Goal: Task Accomplishment & Management: Manage account settings

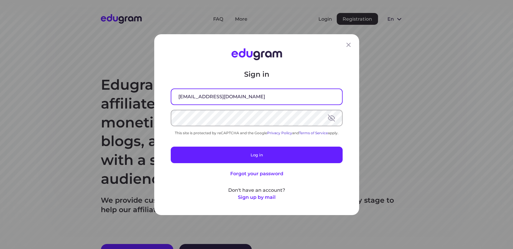
click at [226, 101] on input "livingstonelowoi@gmail.com" at bounding box center [256, 96] width 171 height 15
drag, startPoint x: 214, startPoint y: 96, endPoint x: 161, endPoint y: 99, distance: 52.8
click at [161, 99] on div "Sign in livingstonelowoi@gmail.com This site is protected by reCAPTCHA and the …" at bounding box center [256, 124] width 205 height 181
click at [213, 97] on input "livingstonelowoi@gmail.com" at bounding box center [256, 96] width 171 height 15
drag, startPoint x: 215, startPoint y: 96, endPoint x: 158, endPoint y: 96, distance: 56.3
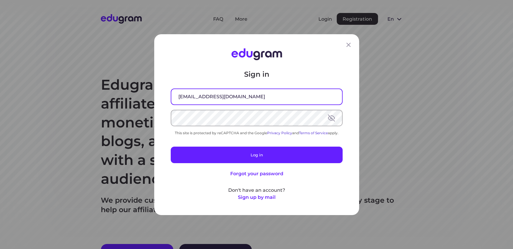
click at [161, 97] on div "Sign in livingstonelowoi@gmail.com This site is protected by reCAPTCHA and the …" at bounding box center [256, 124] width 205 height 181
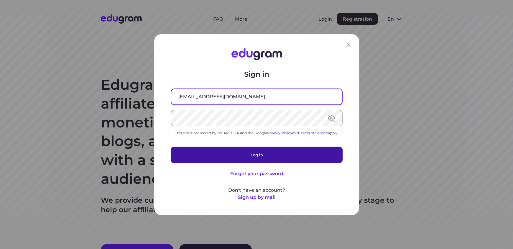
type input "theintrovertedgenius@gmail.com"
click at [236, 154] on button "Log in" at bounding box center [257, 154] width 172 height 16
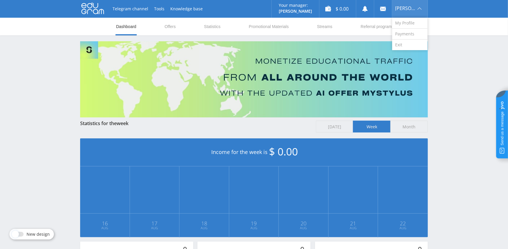
click at [404, 9] on span "[PERSON_NAME]" at bounding box center [405, 8] width 21 height 5
click at [409, 25] on link "My Profile" at bounding box center [409, 23] width 35 height 11
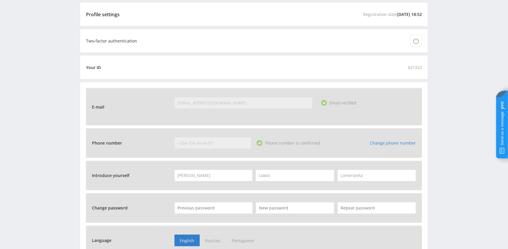
scroll to position [147, 0]
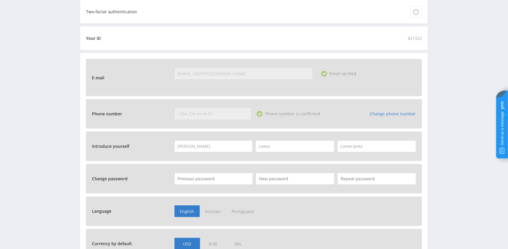
click at [390, 112] on link "Change phone number" at bounding box center [393, 114] width 46 height 6
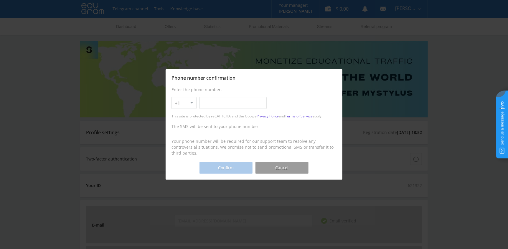
click at [188, 104] on select "+1 +7 +380 +375 +49 +972 +44 +31 +39 +43 +91 +63 +92 +254 +62 +61 +90 +33 +351 …" at bounding box center [183, 103] width 25 height 12
select select "254"
click at [171, 97] on select "+1 +7 +380 +375 +49 +972 +44 +31 +39 +43 +91 +63 +92 +254 +62 +61 +90 +33 +351 …" at bounding box center [183, 103] width 25 height 12
click at [204, 103] on input "text" at bounding box center [232, 103] width 67 height 12
type input "712-32-29-57"
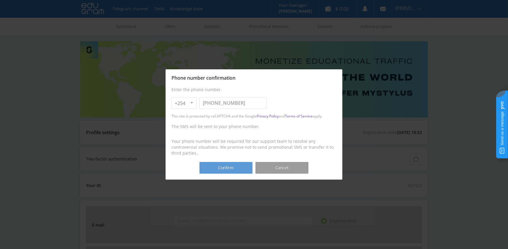
click at [223, 166] on button "Confirm" at bounding box center [225, 168] width 53 height 12
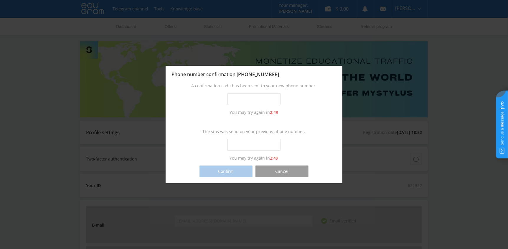
click at [236, 100] on input "text" at bounding box center [253, 99] width 53 height 12
type input "1573-7828"
click at [236, 144] on input "text" at bounding box center [253, 145] width 53 height 12
type input "3572-5490"
click at [228, 169] on button "Confirm" at bounding box center [225, 171] width 53 height 12
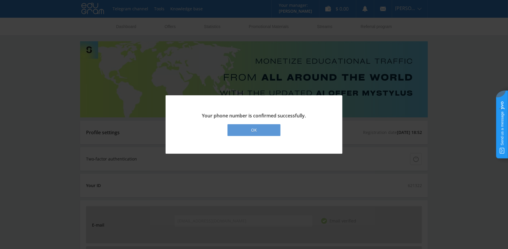
click at [249, 130] on div "ОК" at bounding box center [253, 130] width 53 height 12
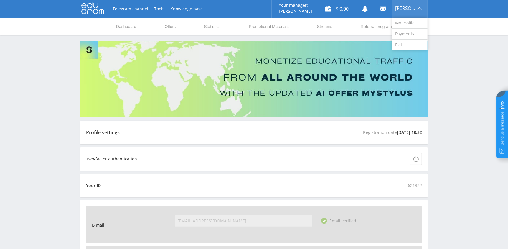
click at [413, 7] on span "Livingstone" at bounding box center [405, 8] width 21 height 5
click at [406, 45] on link "Exit" at bounding box center [409, 44] width 35 height 11
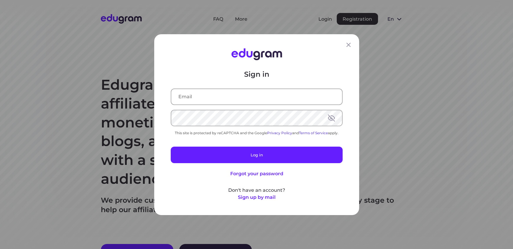
type input "livingstonelowoi@gmail.com"
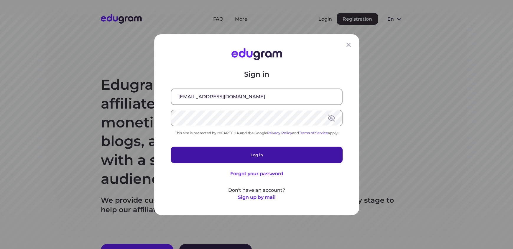
click at [237, 150] on button "Log in" at bounding box center [257, 154] width 172 height 16
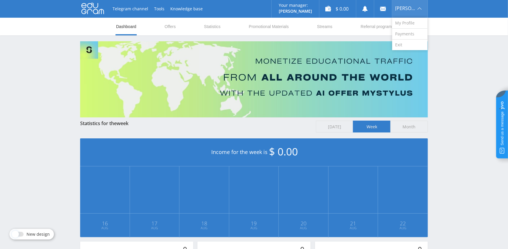
click at [407, 5] on div "[PERSON_NAME]" at bounding box center [409, 9] width 35 height 18
click at [409, 21] on link "My Profile" at bounding box center [409, 23] width 35 height 11
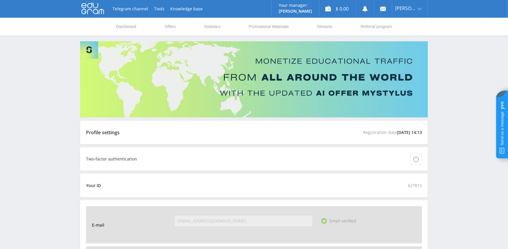
scroll to position [118, 0]
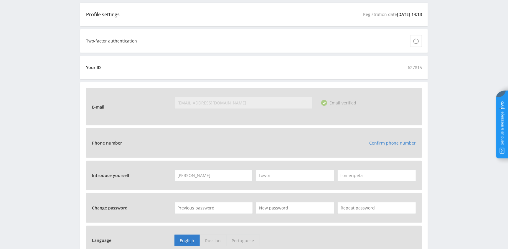
click at [384, 143] on link "Confirm phone number" at bounding box center [392, 143] width 47 height 6
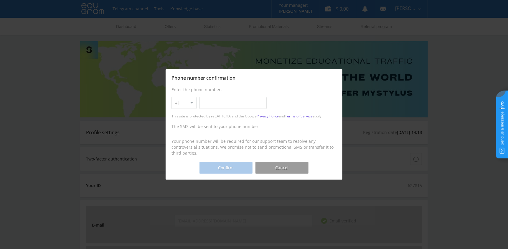
click at [189, 105] on select "+1 +7 +380 +375 +49 +972 +44 +31 +39 +43 +91 +63 +92 +254 +62 +61 +90 +33 +351 …" at bounding box center [183, 103] width 25 height 12
select select "254"
click at [171, 97] on select "+1 +7 +380 +375 +49 +972 +44 +31 +39 +43 +91 +63 +92 +254 +62 +61 +90 +33 +351 …" at bounding box center [183, 103] width 25 height 12
click at [204, 104] on input "text" at bounding box center [232, 103] width 67 height 12
type input "726-96-17-97"
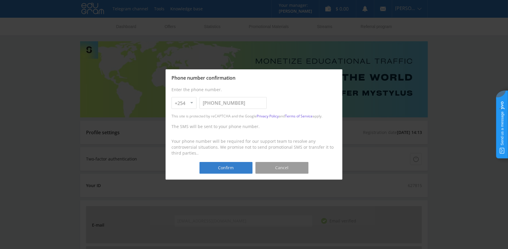
click at [233, 165] on button "Confirm" at bounding box center [225, 168] width 53 height 12
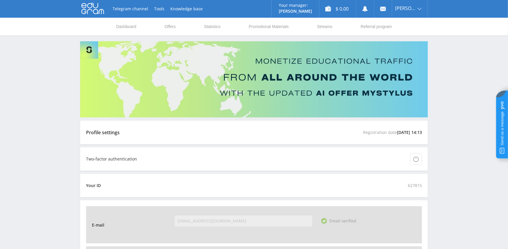
scroll to position [118, 0]
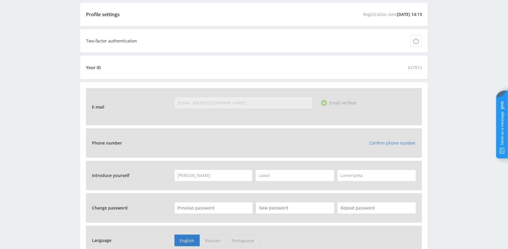
click at [385, 140] on link "Confirm phone number" at bounding box center [392, 143] width 47 height 6
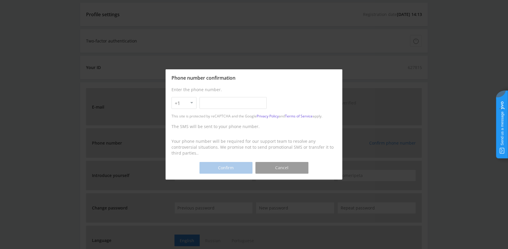
scroll to position [0, 0]
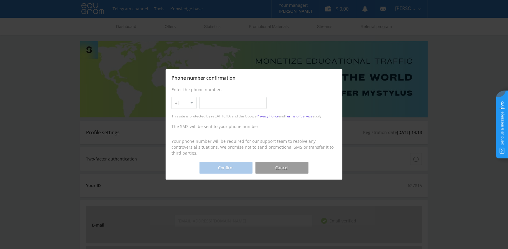
click at [184, 104] on select "+1 +7 +380 +375 +49 +972 +44 +31 +39 +43 +91 +63 +92 +254 +62 +61 +90 +33 +351 …" at bounding box center [183, 103] width 25 height 12
select select "254"
click at [171, 97] on select "+1 +7 +380 +375 +49 +972 +44 +31 +39 +43 +91 +63 +92 +254 +62 +61 +90 +33 +351 …" at bounding box center [183, 103] width 25 height 12
click at [204, 104] on input "text" at bounding box center [232, 103] width 67 height 12
type input "726-96-17-97"
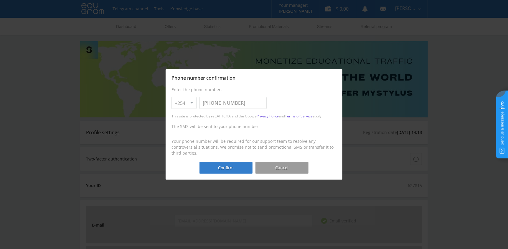
click at [224, 167] on button "Confirm" at bounding box center [225, 168] width 53 height 12
